Goal: Find contact information: Find contact information

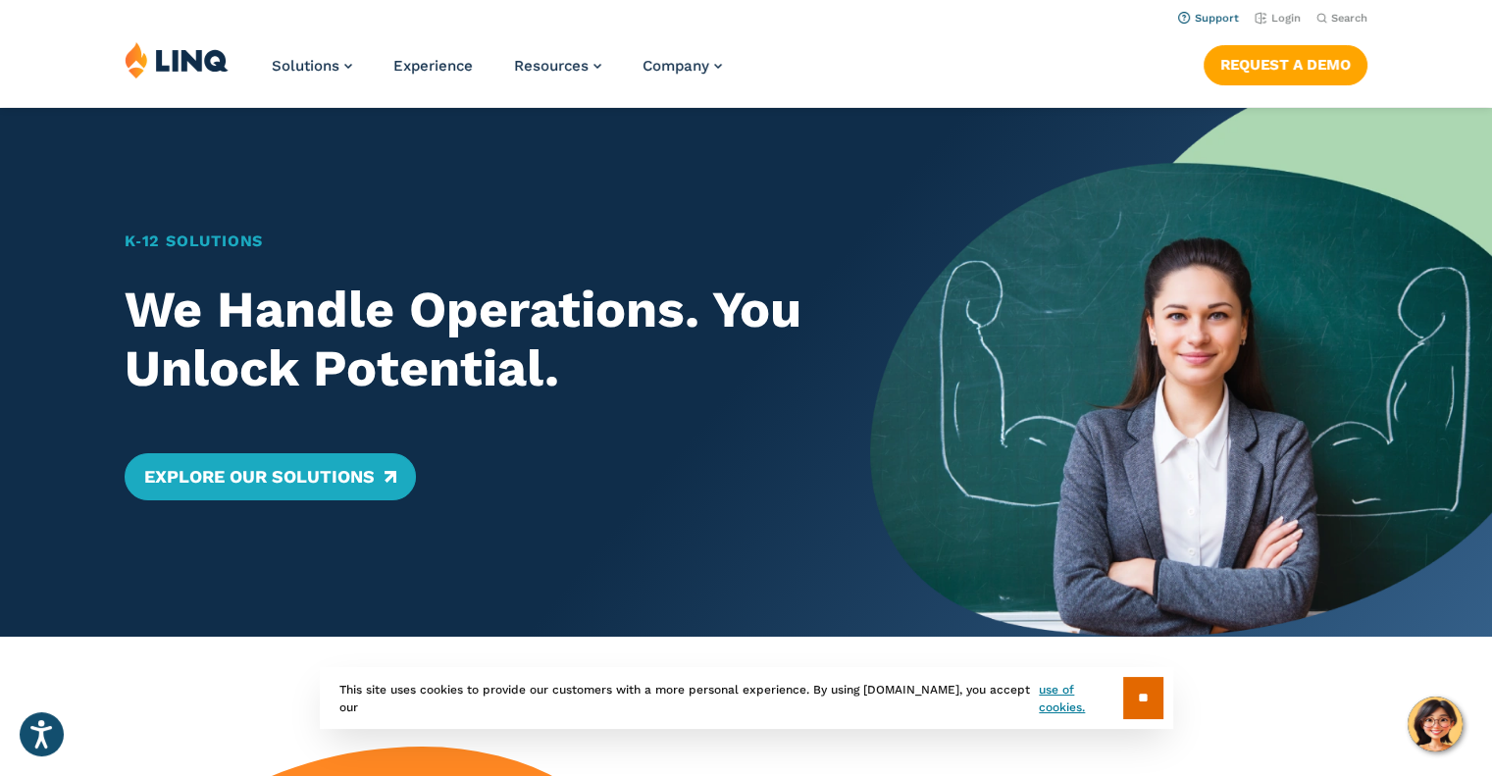
click at [1220, 17] on link "Support" at bounding box center [1208, 18] width 61 height 13
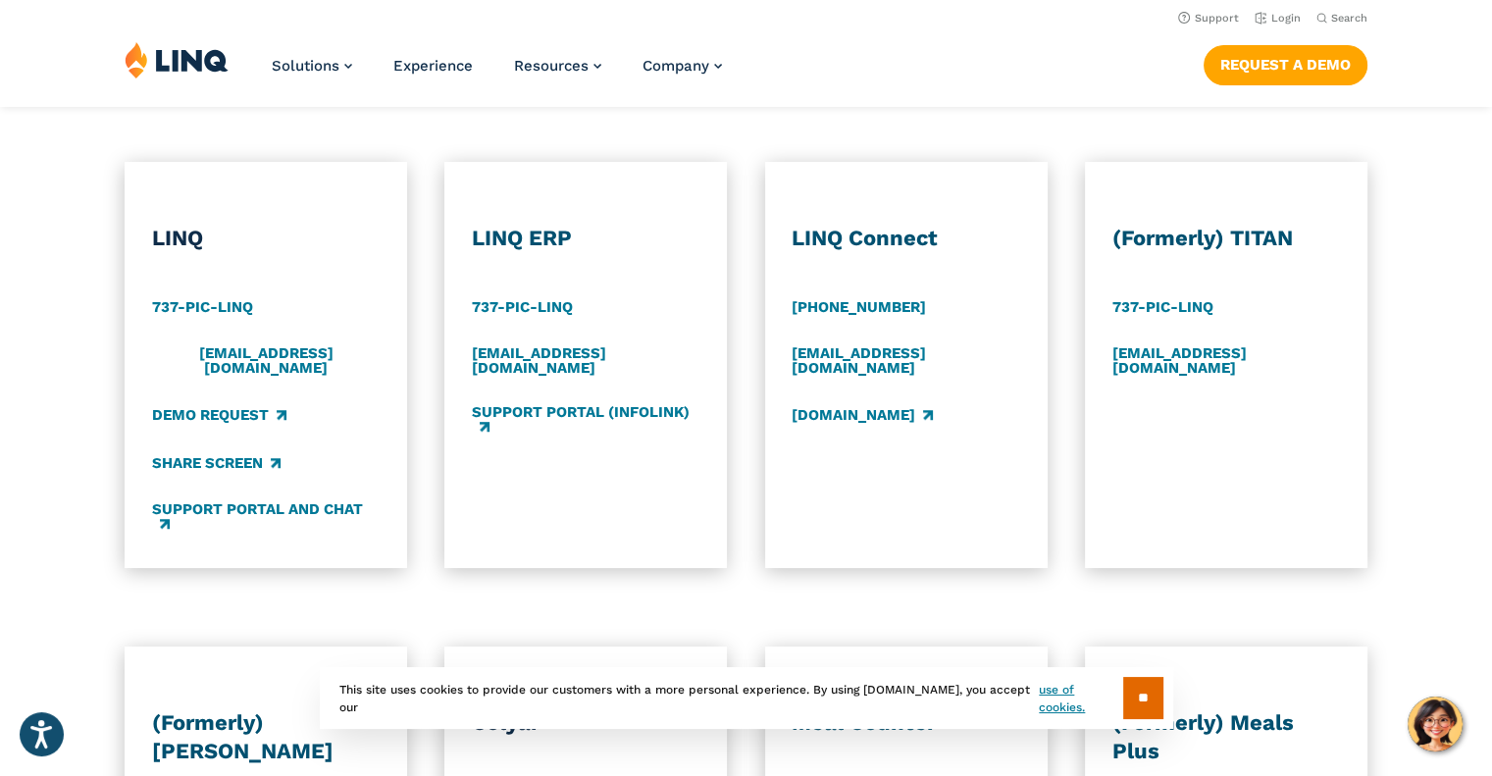
scroll to position [981, 0]
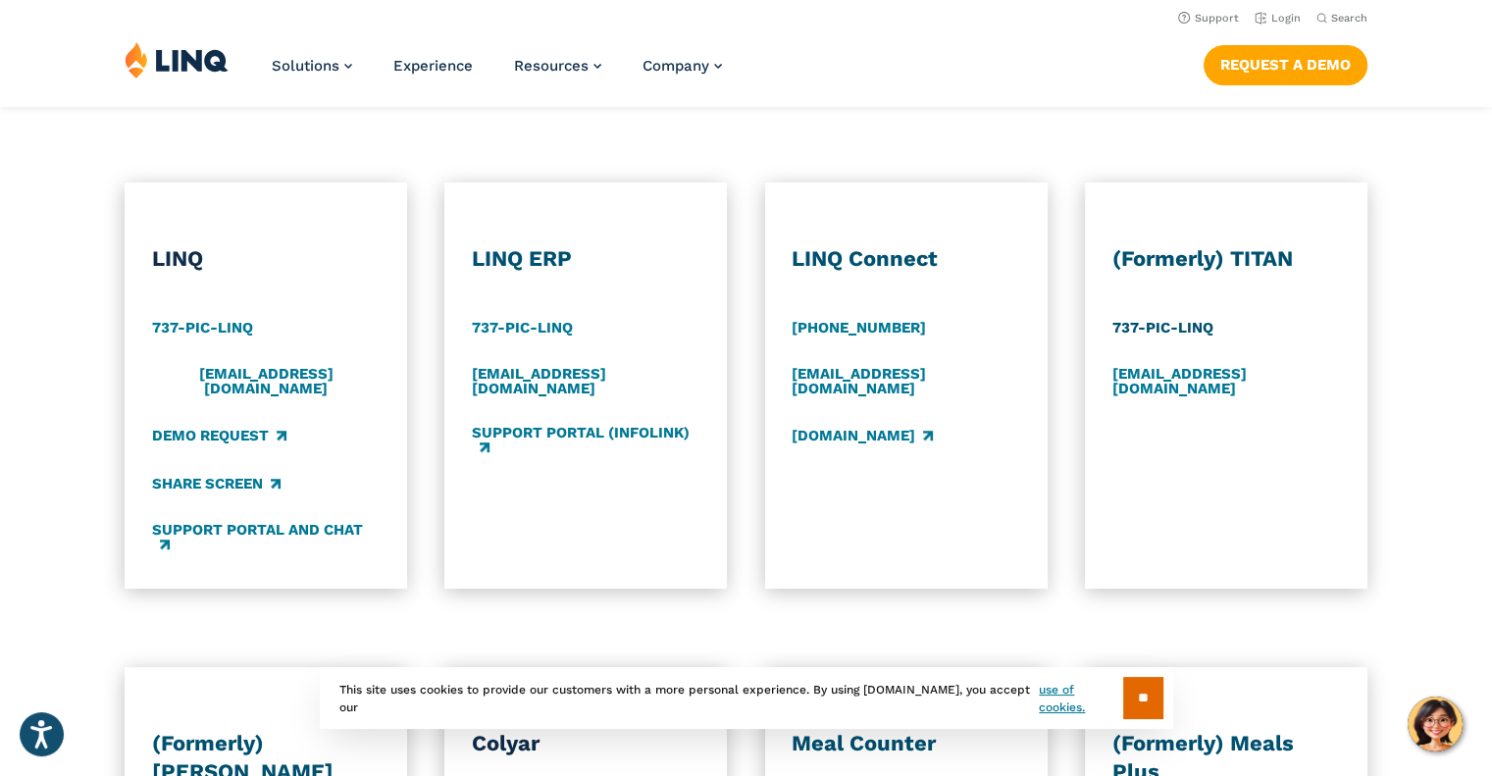
click at [1158, 323] on link "737-PIC-LINQ" at bounding box center [1163, 329] width 101 height 22
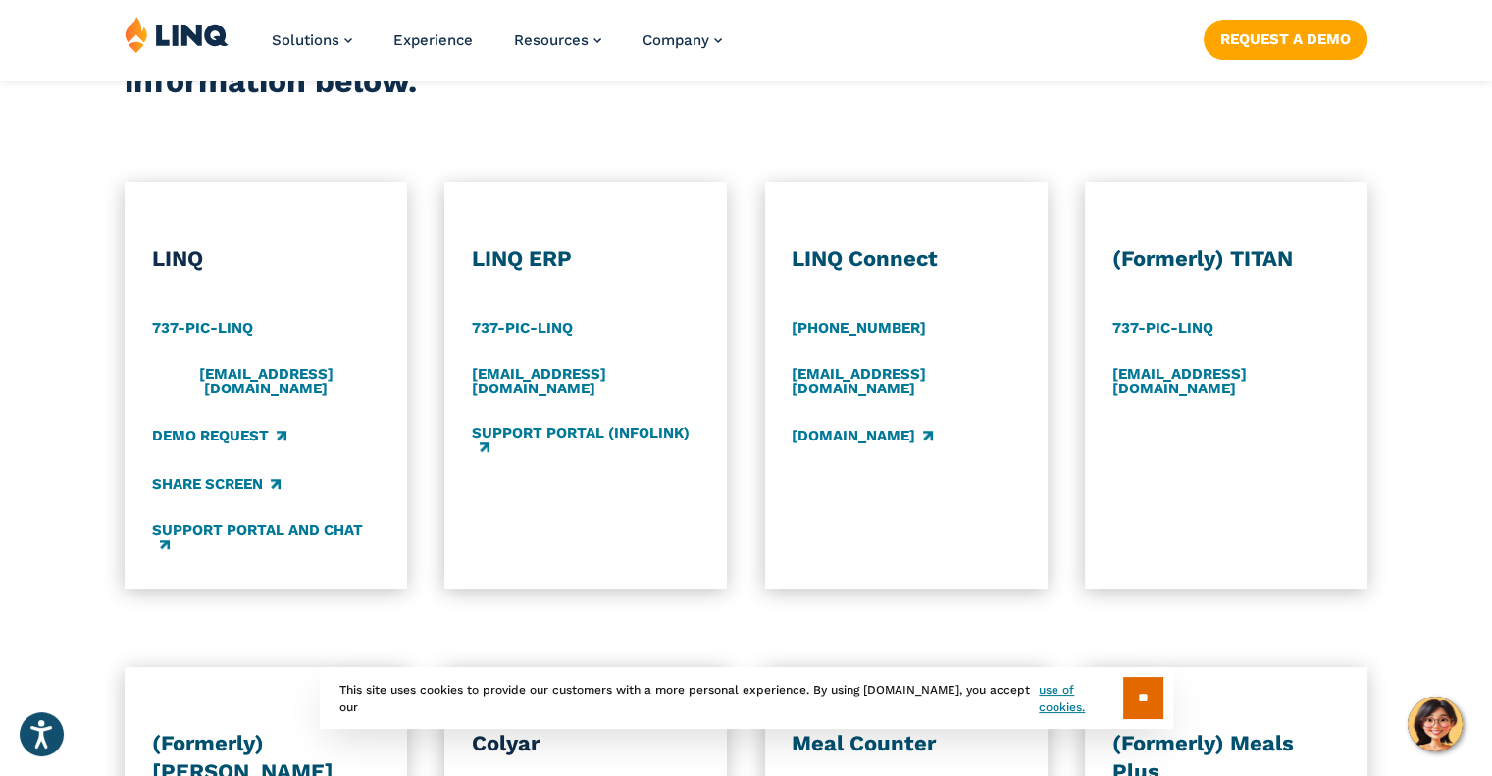
click at [1354, 427] on div "(Formerly) TITAN 737-PIC-LINQ support@titank12.com" at bounding box center [1226, 386] width 283 height 406
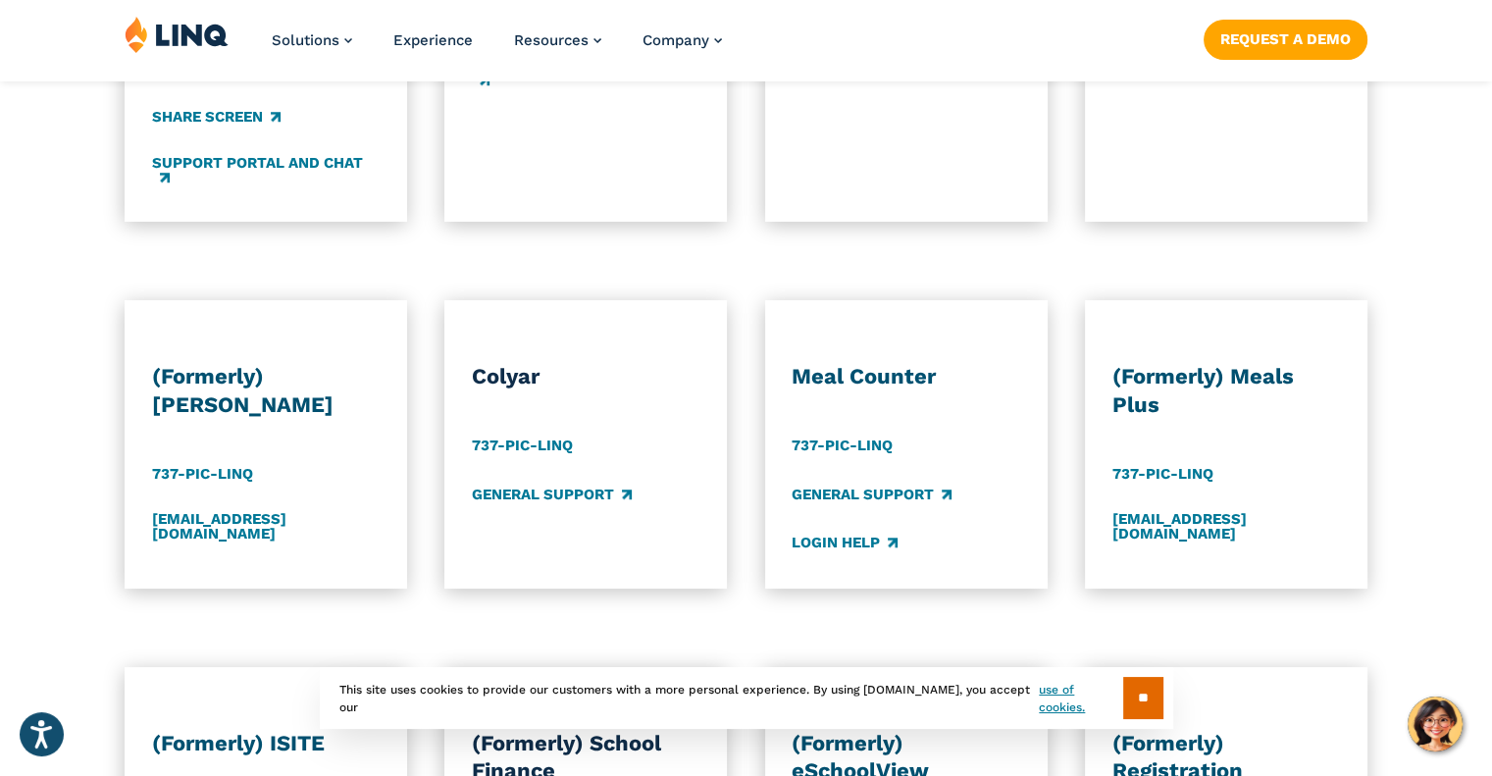
scroll to position [1374, 0]
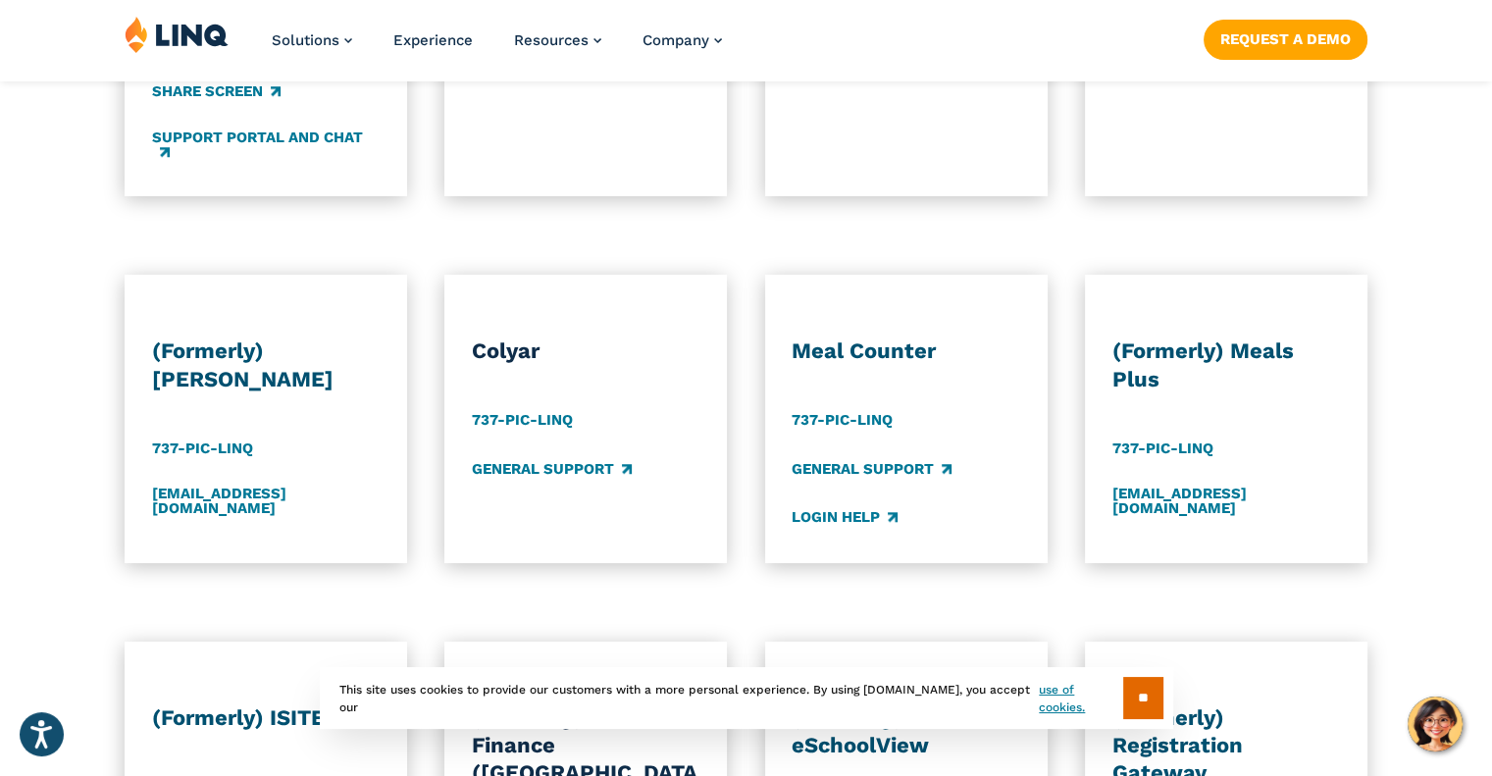
click at [1135, 704] on input "**" at bounding box center [1143, 698] width 40 height 42
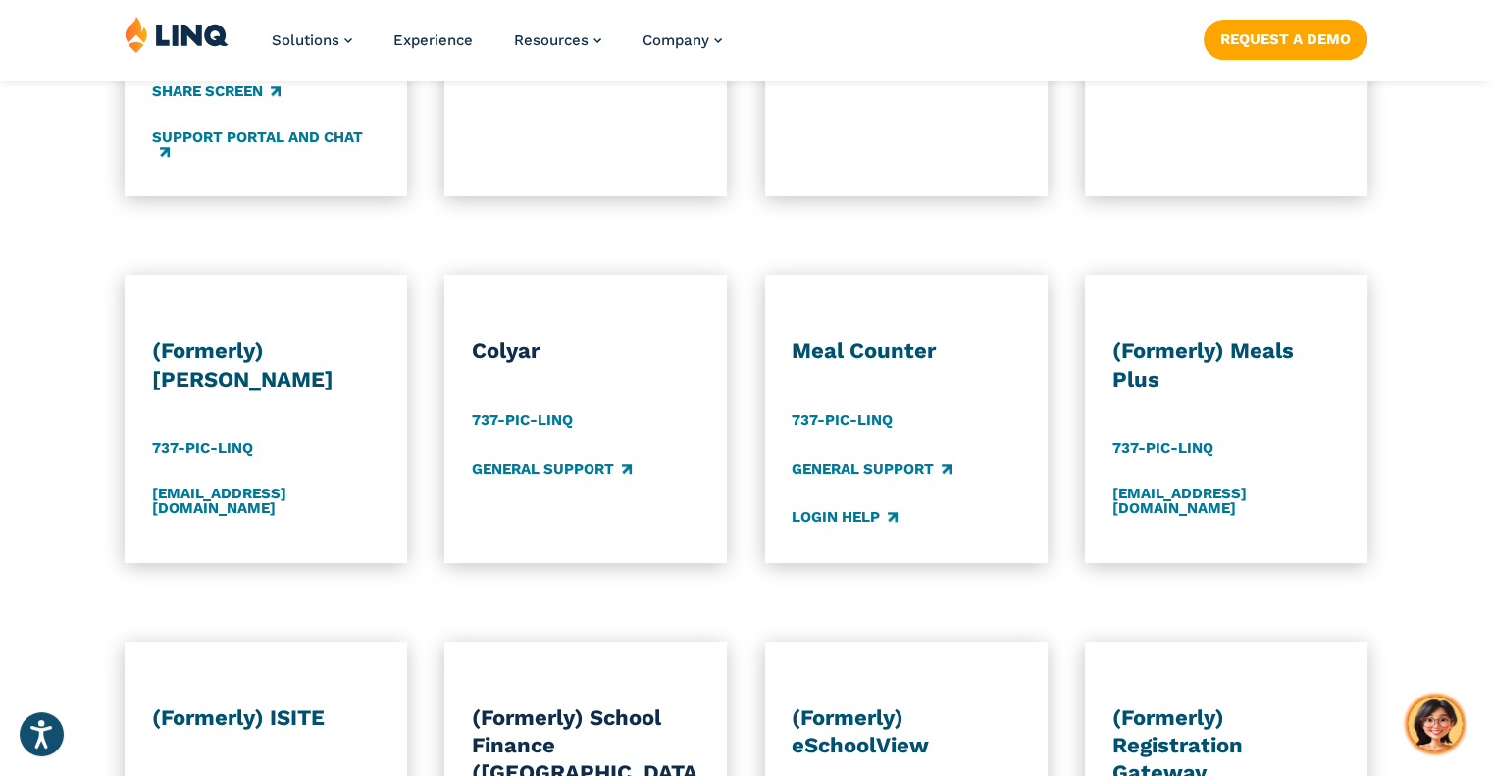
click at [1437, 717] on img "Hello, have a question? Let’s chat." at bounding box center [1435, 724] width 55 height 55
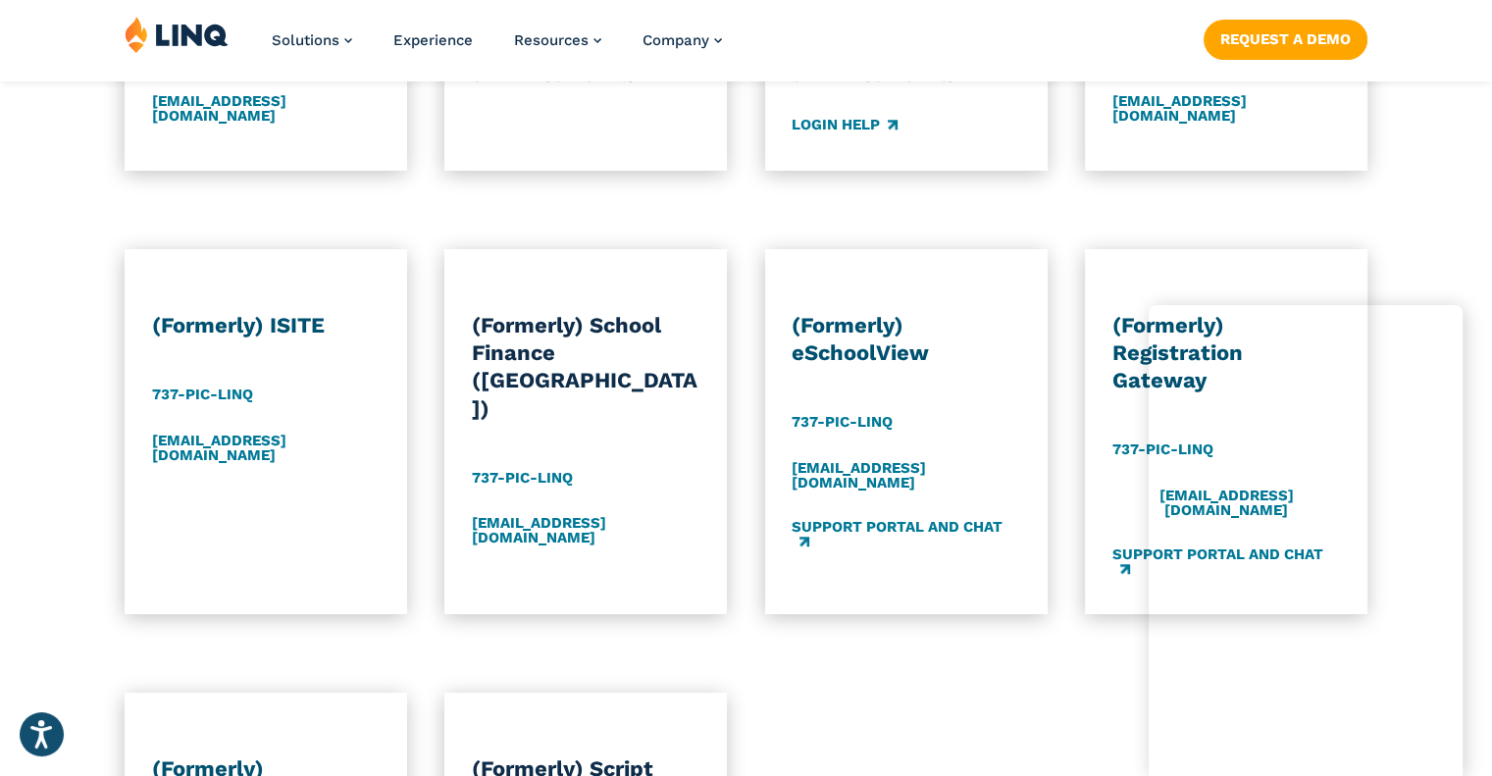
scroll to position [2257, 0]
